Goal: Find specific page/section: Find specific page/section

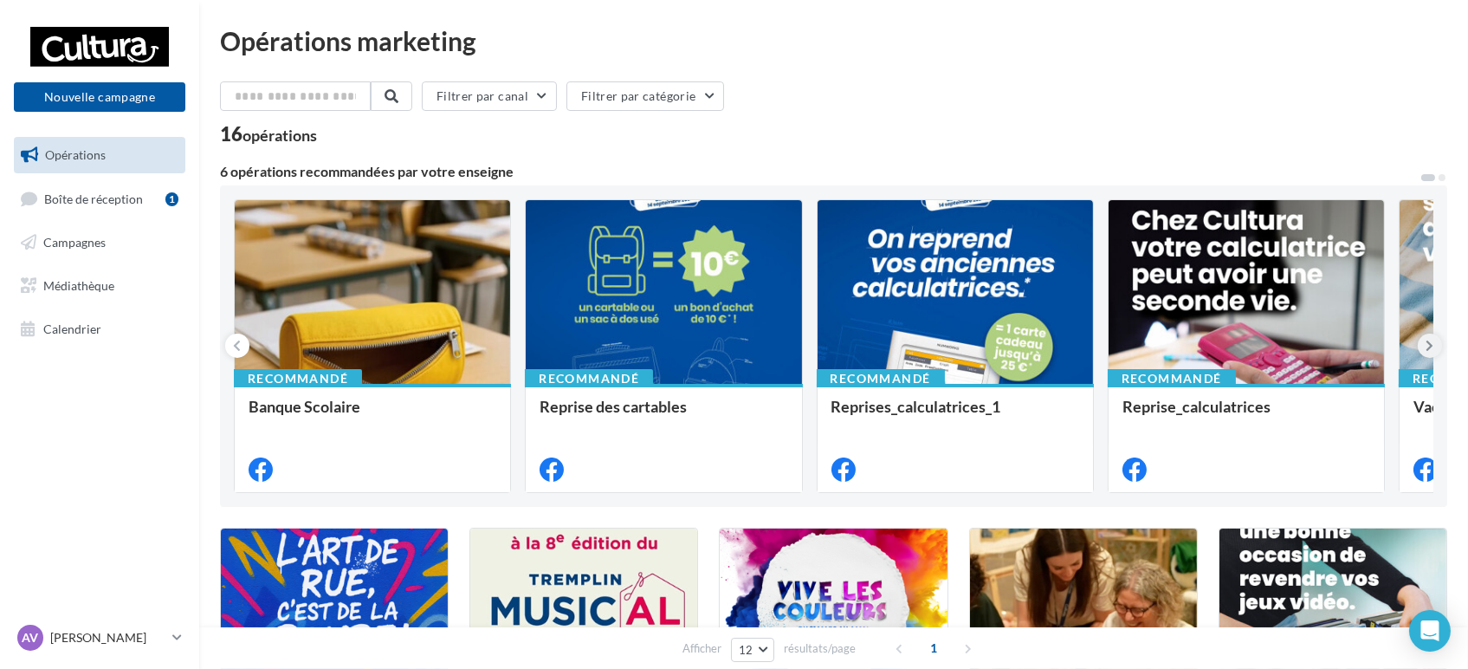
click at [1432, 348] on icon at bounding box center [1431, 345] width 8 height 17
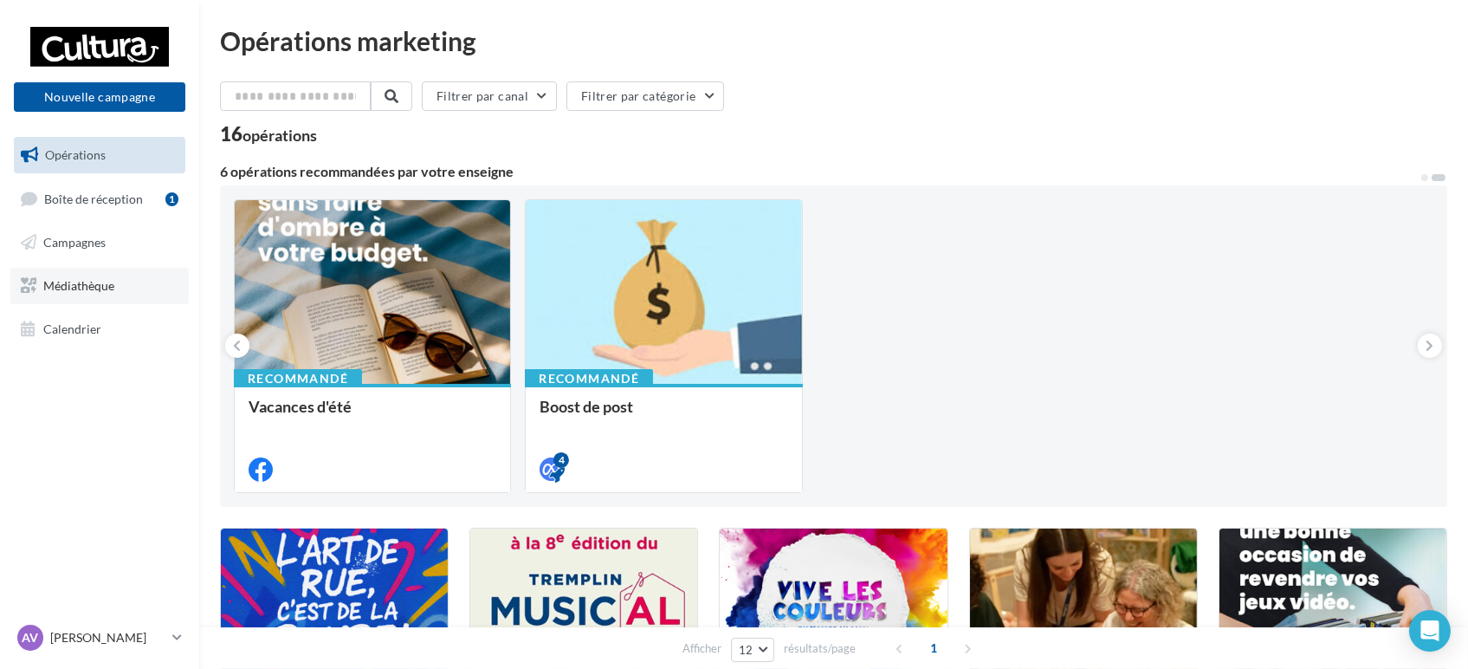
click at [81, 289] on span "Médiathèque" at bounding box center [78, 285] width 71 height 15
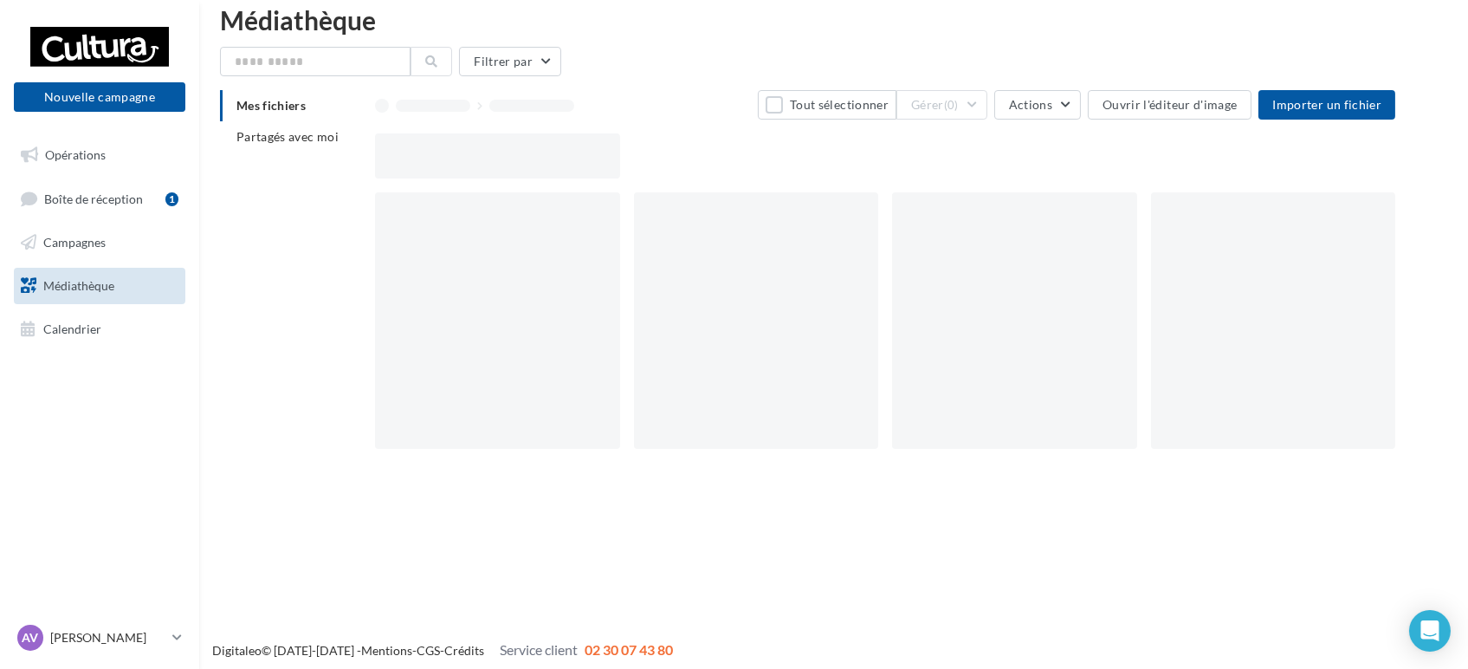
scroll to position [28, 0]
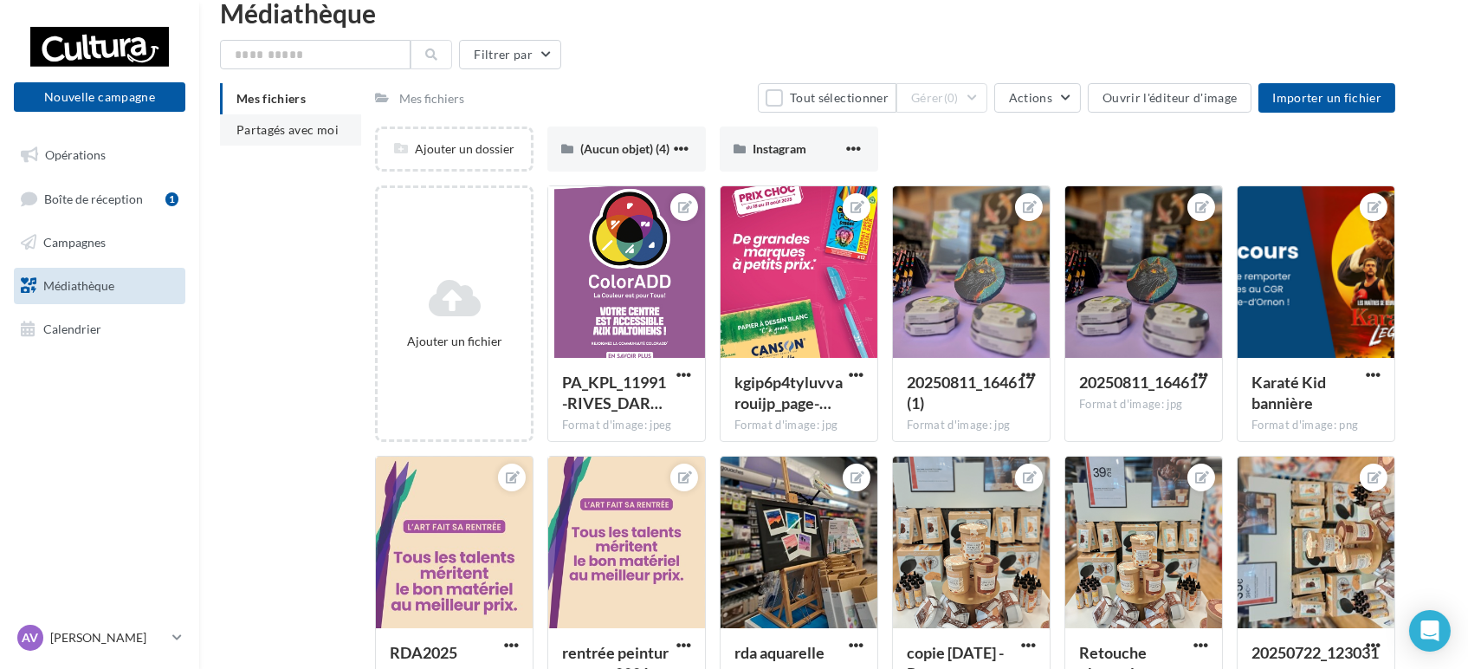
click at [305, 125] on span "Partagés avec moi" at bounding box center [287, 129] width 102 height 15
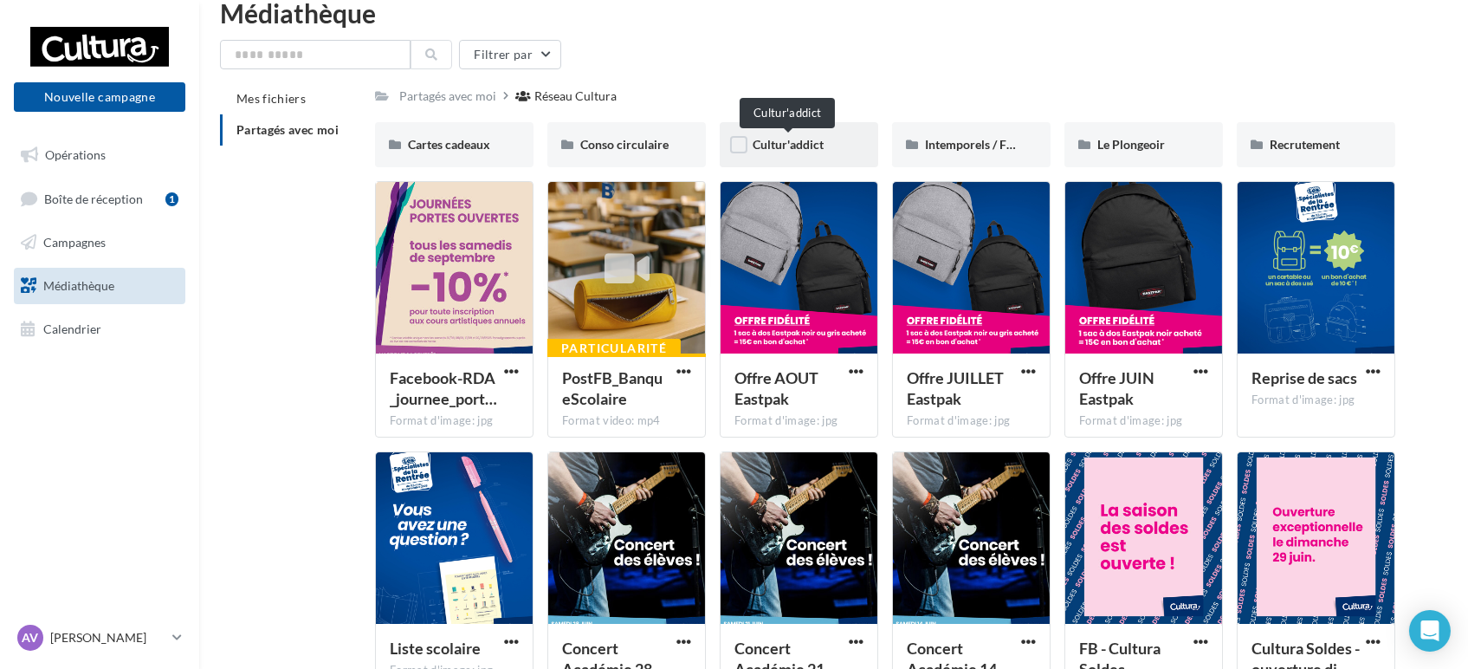
click at [817, 149] on span "Cultur'addict" at bounding box center [788, 144] width 71 height 15
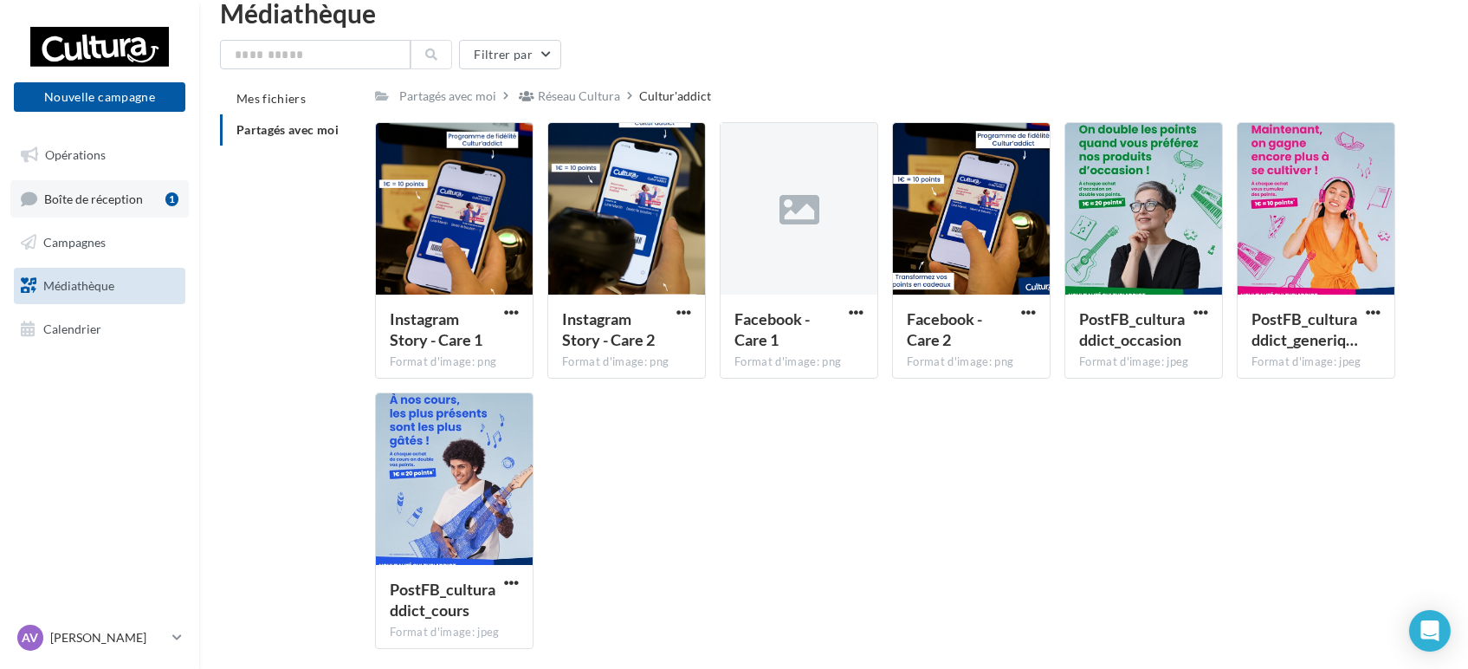
click at [131, 216] on link "Boîte de réception 1" at bounding box center [99, 198] width 178 height 37
